Goal: Transaction & Acquisition: Purchase product/service

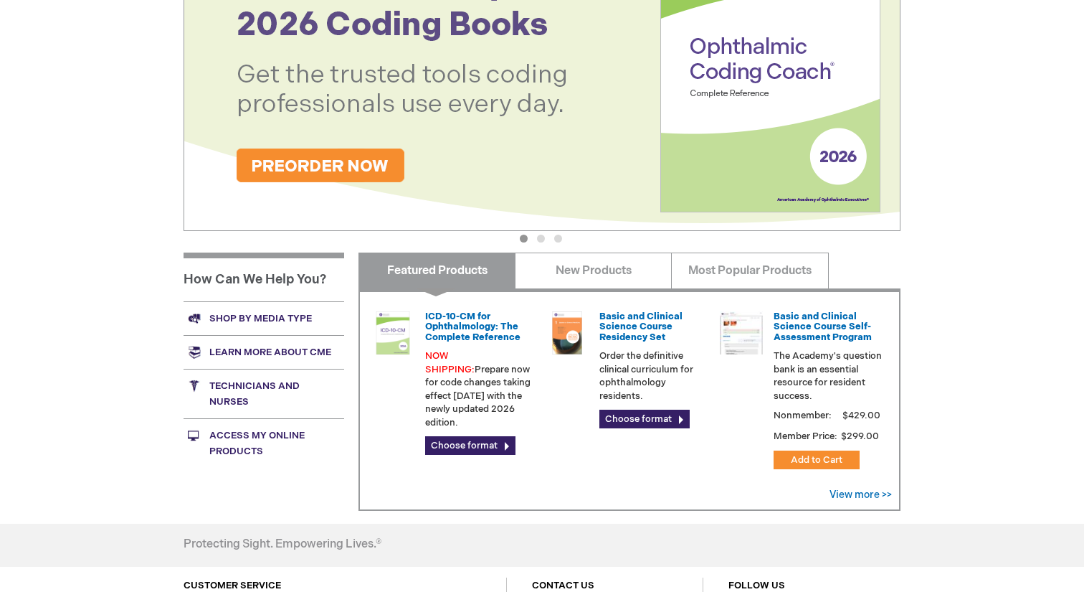
scroll to position [339, 0]
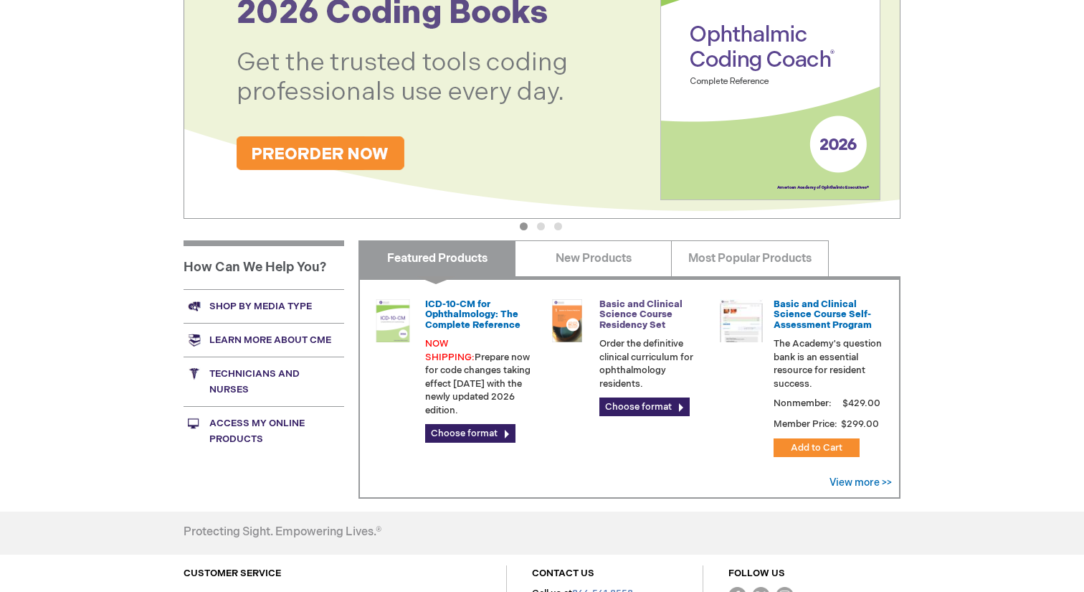
click at [600, 305] on link "Basic and Clinical Science Course Residency Set" at bounding box center [641, 314] width 83 height 32
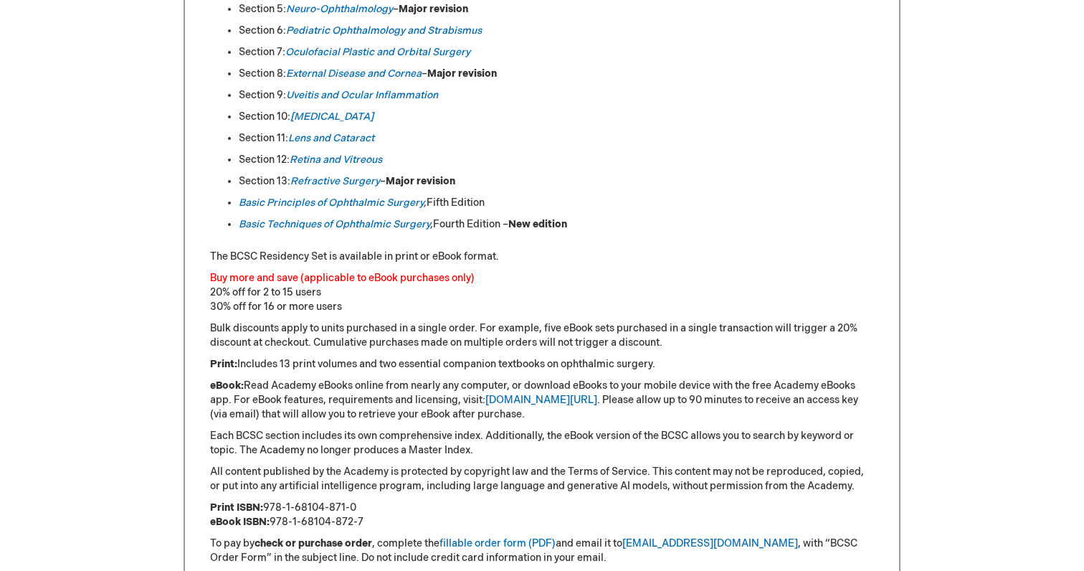
scroll to position [893, 0]
click at [378, 72] on link "External Disease and Cornea" at bounding box center [354, 73] width 136 height 12
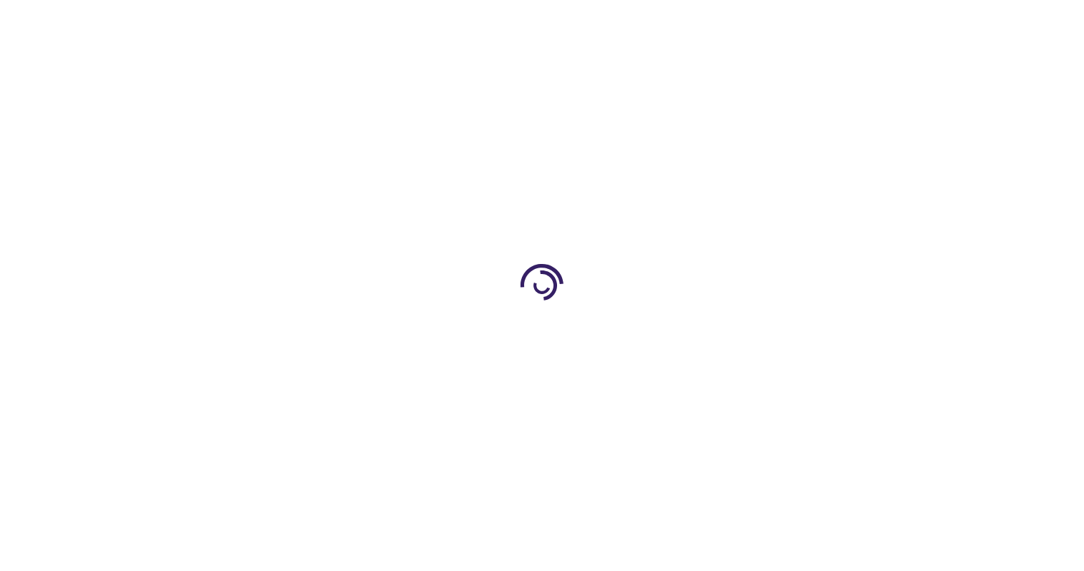
type input "0"
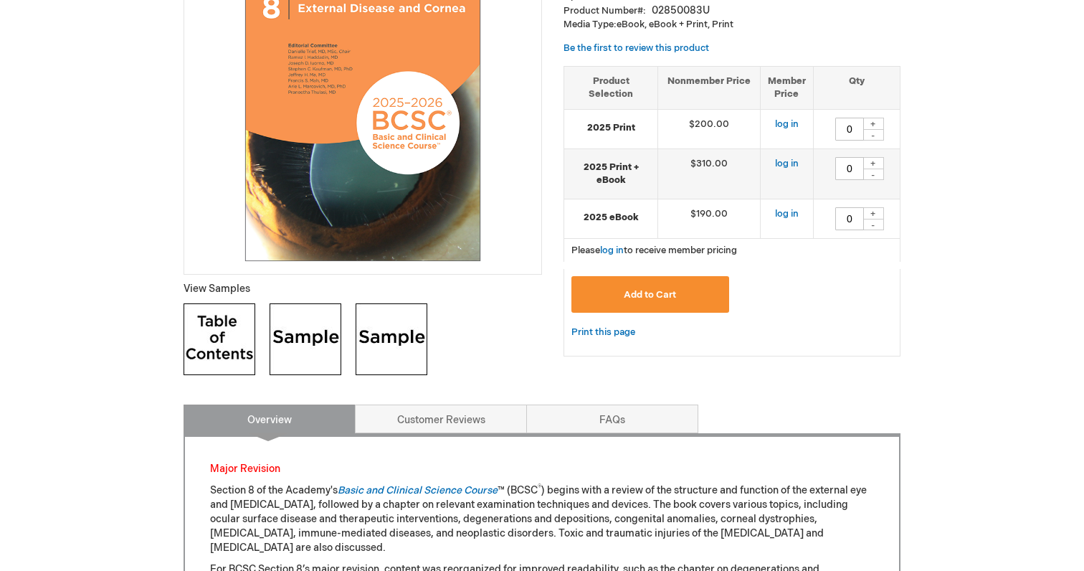
scroll to position [330, 0]
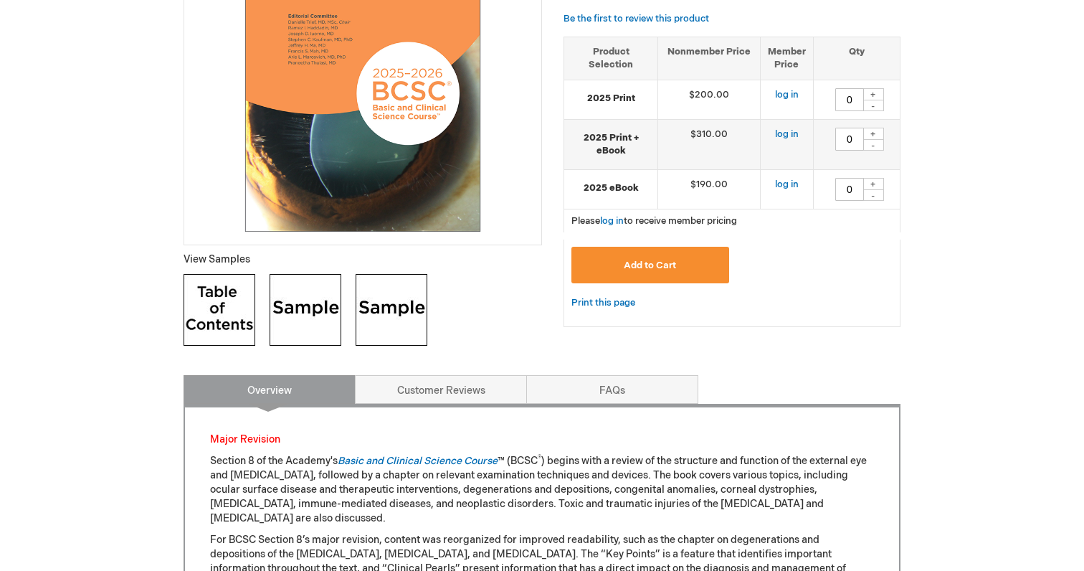
click at [288, 293] on img at bounding box center [306, 310] width 72 height 72
click at [397, 289] on img at bounding box center [392, 310] width 72 height 72
